Goal: Check status: Check status

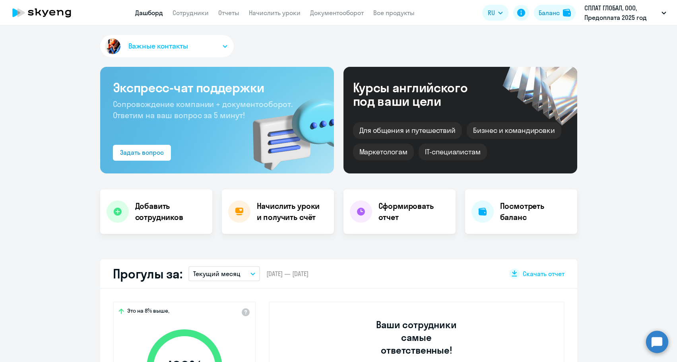
select select "30"
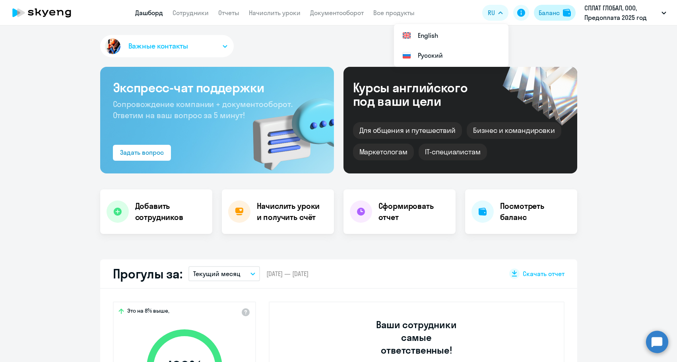
click at [552, 15] on div "Баланс" at bounding box center [549, 13] width 21 height 10
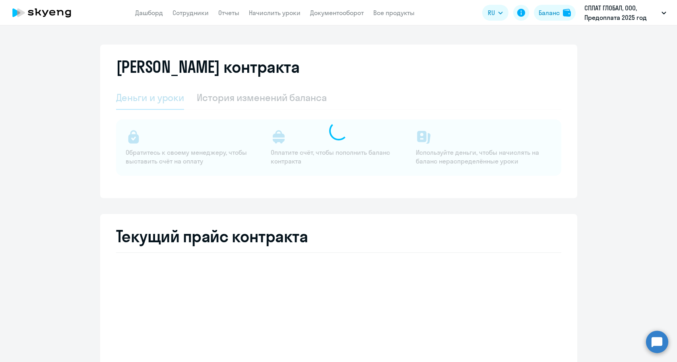
select select "english_adult_not_native_speaker"
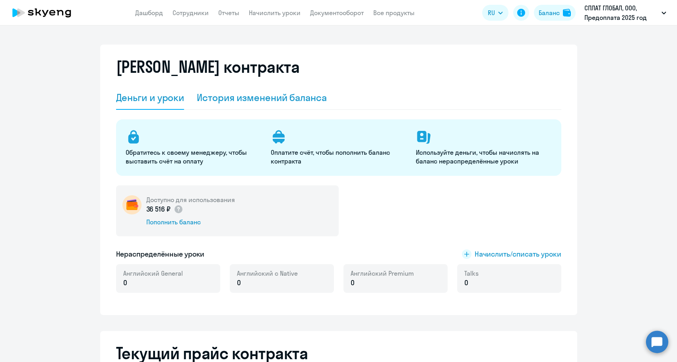
click at [305, 101] on div "История изменений баланса" at bounding box center [262, 97] width 130 height 13
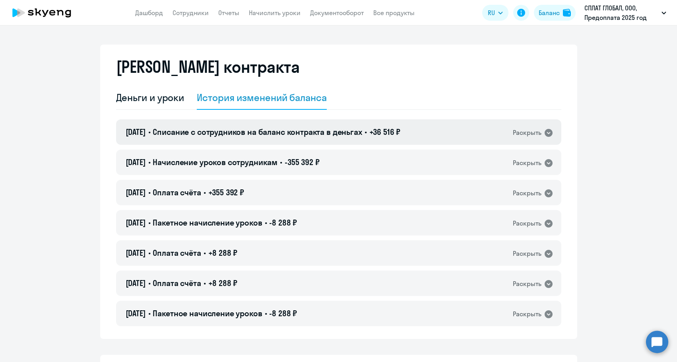
click at [303, 128] on span "Списание с сотрудников на баланс контракта в деньгах" at bounding box center [257, 132] width 209 height 10
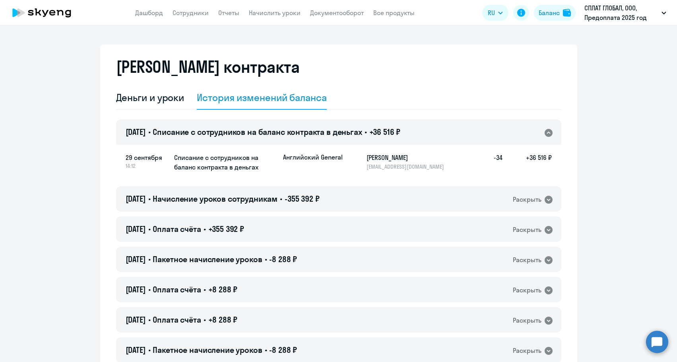
click at [303, 129] on span "Списание с сотрудников на баланс контракта в деньгах" at bounding box center [257, 132] width 209 height 10
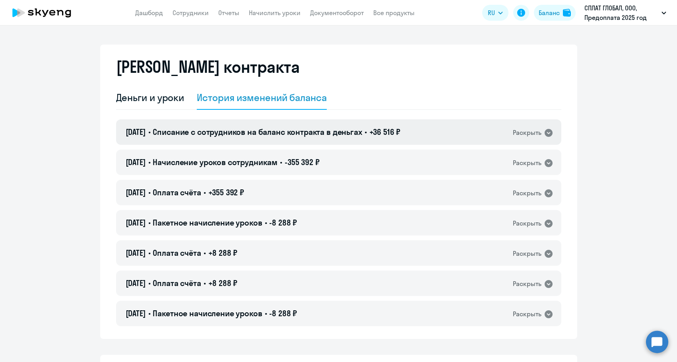
drag, startPoint x: 385, startPoint y: 131, endPoint x: 400, endPoint y: 131, distance: 14.3
click at [400, 131] on span "+36 516 ₽" at bounding box center [384, 132] width 31 height 10
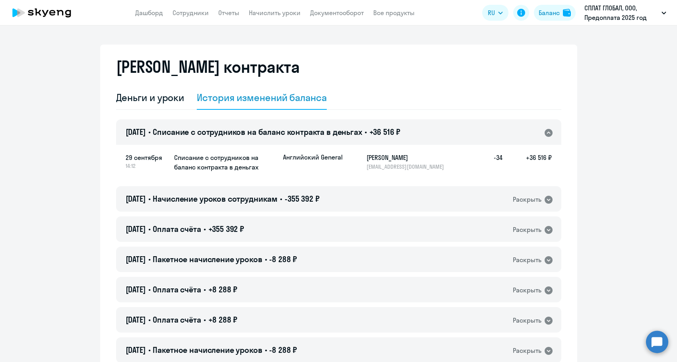
click at [400, 131] on span "+36 516 ₽" at bounding box center [384, 132] width 31 height 10
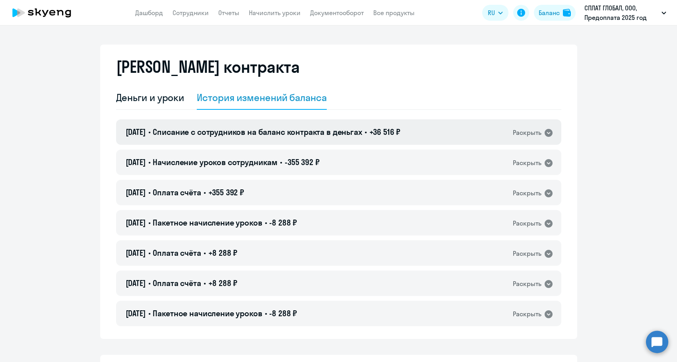
click at [390, 121] on div "[DATE] • Списание с сотрудников на баланс контракта в деньгах • +36 516 ₽ Раскр…" at bounding box center [338, 131] width 445 height 25
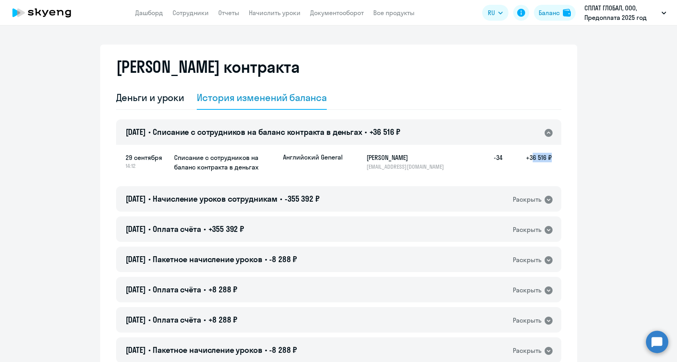
drag, startPoint x: 528, startPoint y: 158, endPoint x: 546, endPoint y: 159, distance: 17.9
click at [546, 159] on h5 "+36 516 ₽" at bounding box center [527, 162] width 49 height 18
copy h5 "36 516"
